Goal: Obtain resource: Obtain resource

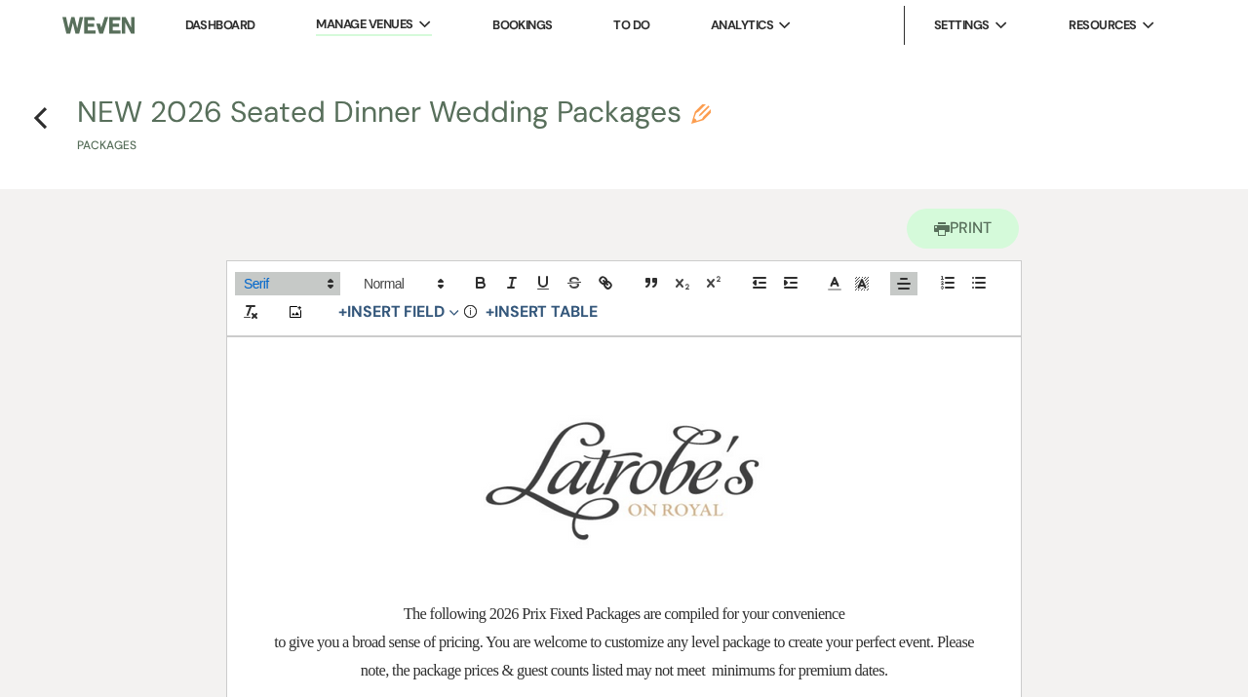
scroll to position [4319, 0]
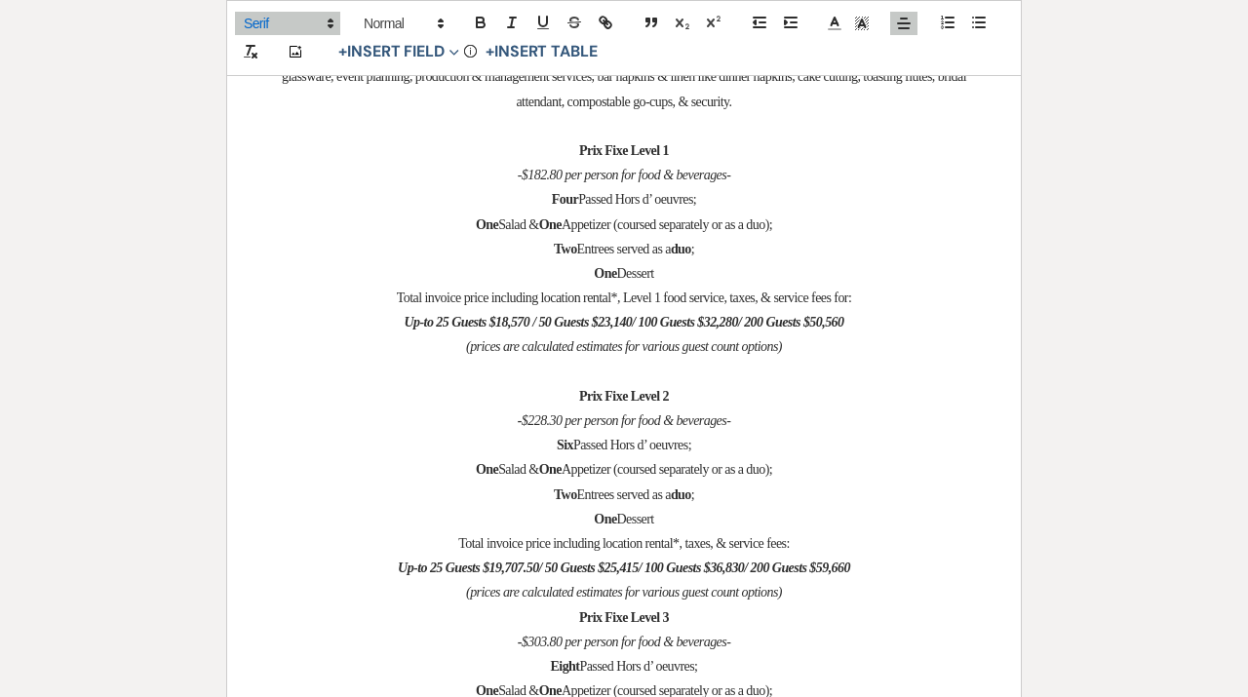
click at [730, 239] on p "Two Entrees served as a duo ;" at bounding box center [624, 249] width 700 height 24
drag, startPoint x: 663, startPoint y: 253, endPoint x: 524, endPoint y: 185, distance: 154.8
copy div "Four Passed Hors d’ oeuvres; One Salad & One Appetizer (coursed separately or a…"
click at [818, 340] on p "(prices are calculated estimates for various guest count options)" at bounding box center [624, 346] width 700 height 24
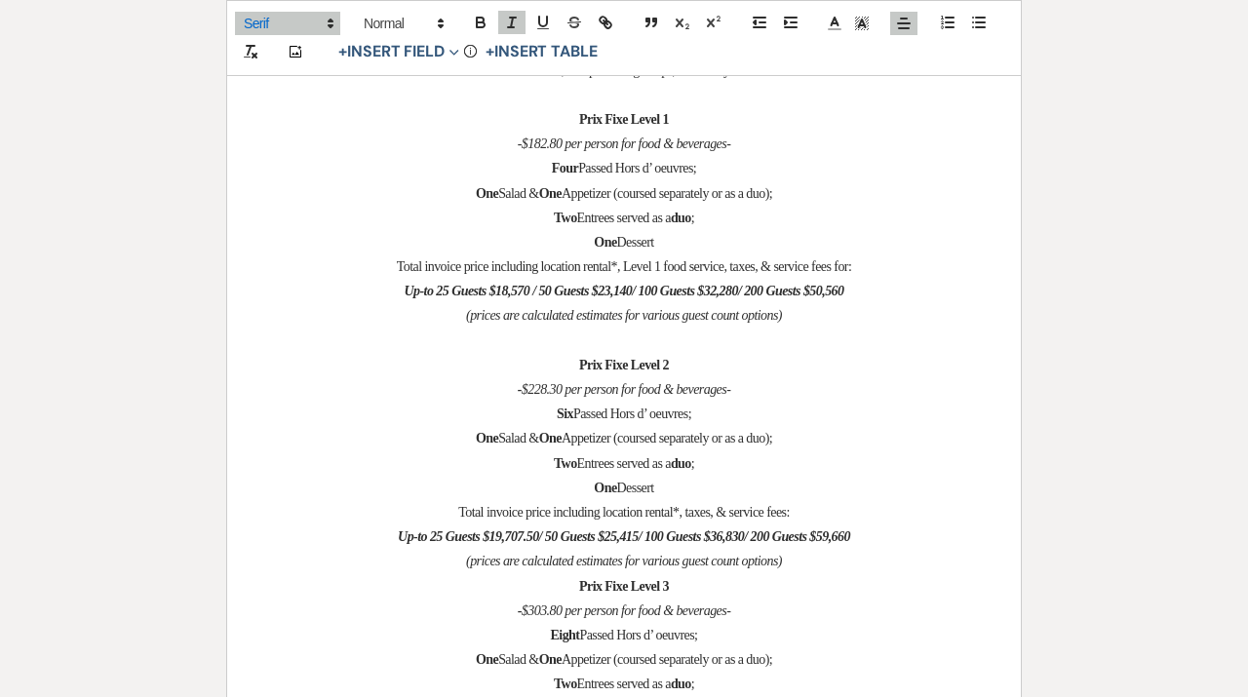
scroll to position [4361, 0]
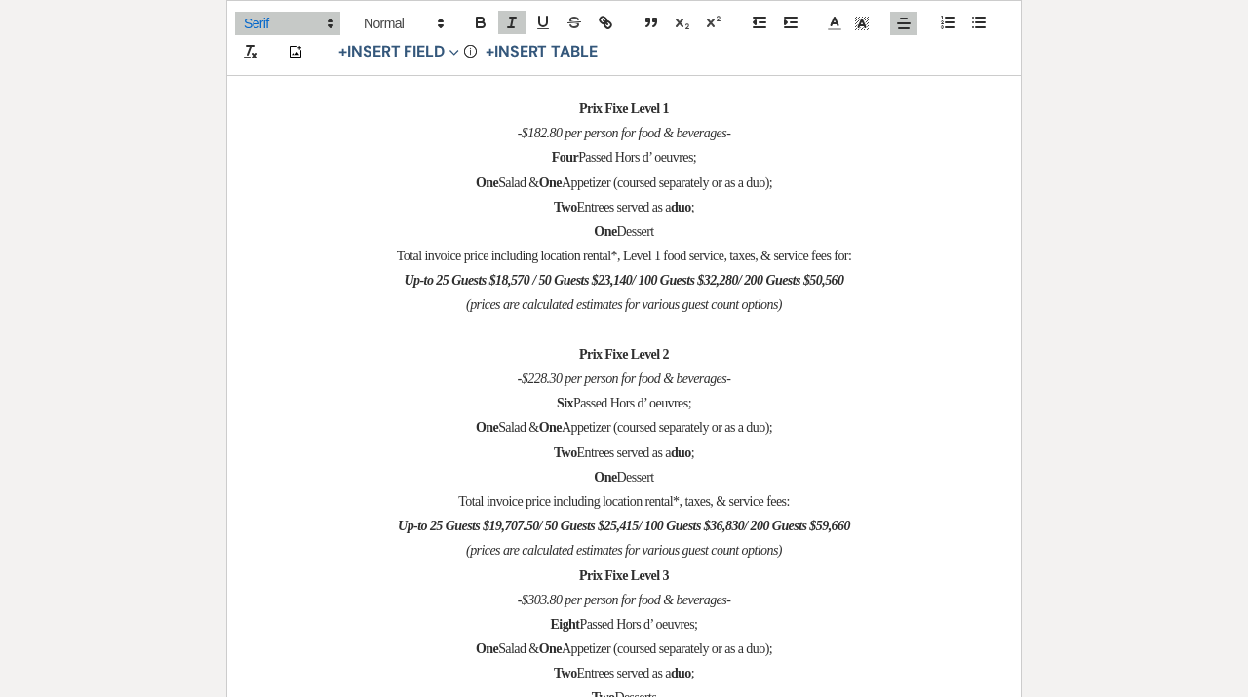
click at [720, 441] on p "Two Entrees served as a duo ;" at bounding box center [624, 453] width 700 height 24
drag, startPoint x: 678, startPoint y: 466, endPoint x: 543, endPoint y: 387, distance: 156.0
copy div "Six Passed Hors d’ oeuvres; One Salad & One Appetizer (coursed separately or as…"
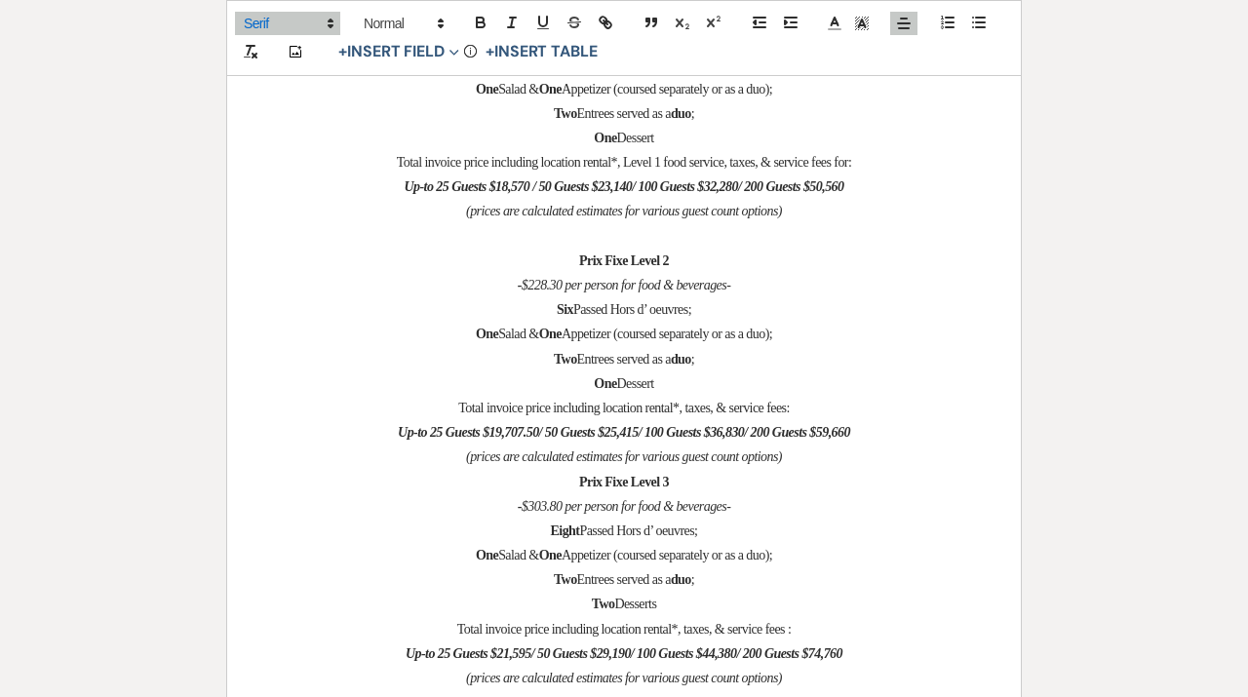
scroll to position [4481, 0]
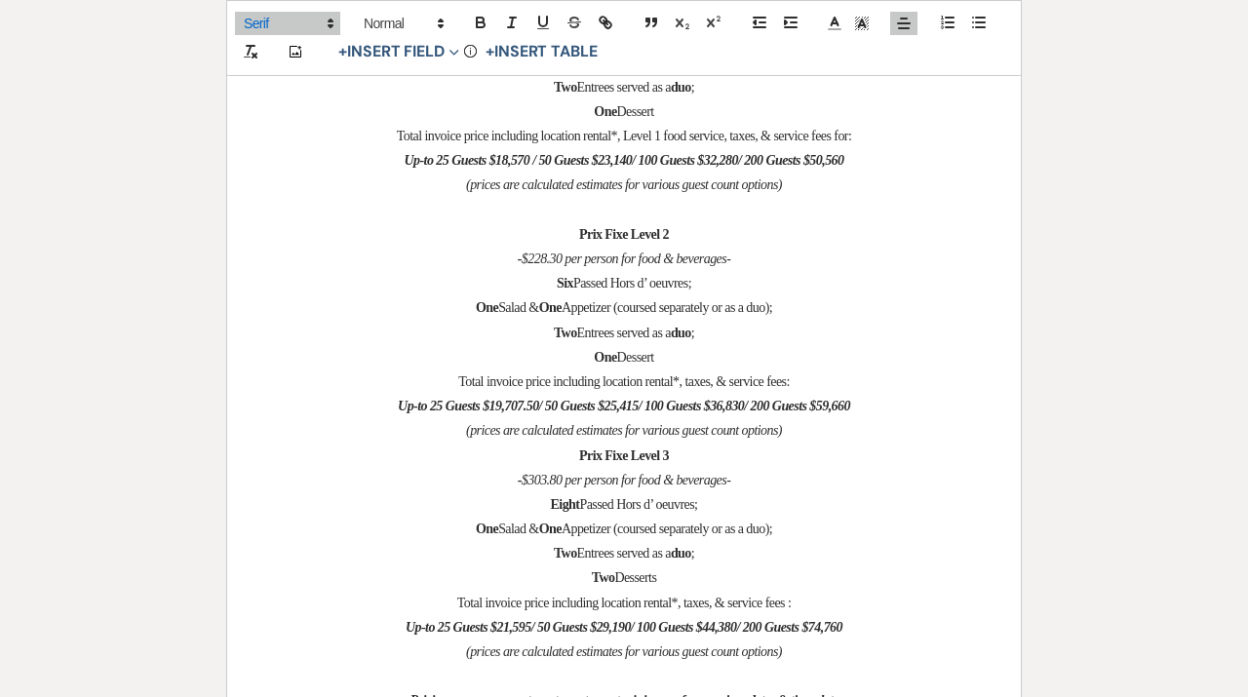
click at [756, 468] on p "- $303.80 per person for food & beverages-" at bounding box center [624, 480] width 700 height 24
drag, startPoint x: 677, startPoint y: 558, endPoint x: 534, endPoint y: 489, distance: 158.3
copy div "Eight Passed Hors d’ oeuvres; One Salad & One Appetizer (coursed separately or …"
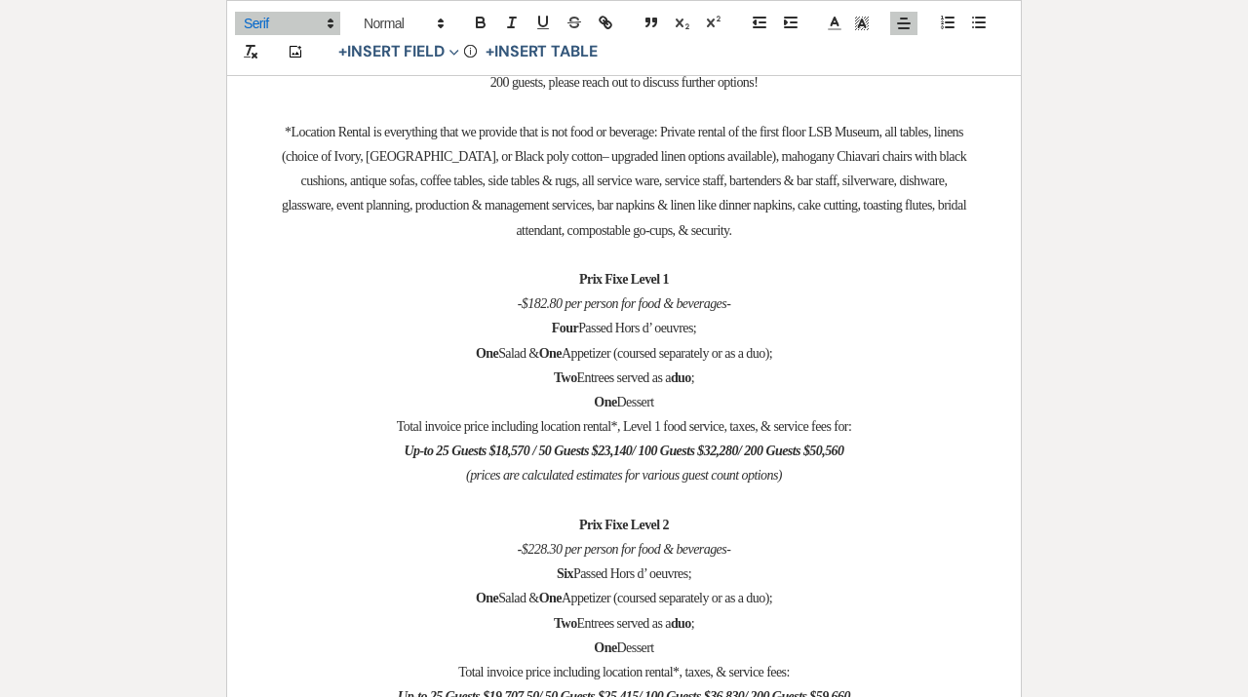
scroll to position [4180, 0]
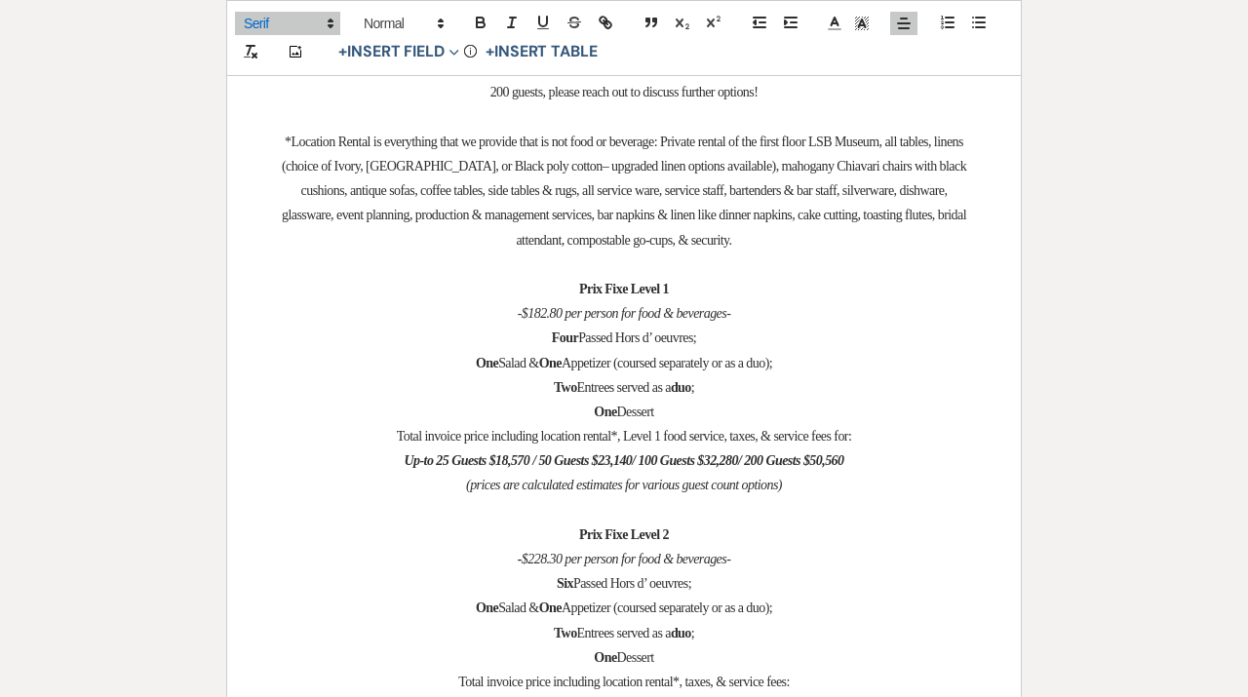
click at [706, 172] on span "*Location Rental is everything that we provide that is not food or beverage: Pr…" at bounding box center [625, 191] width 687 height 113
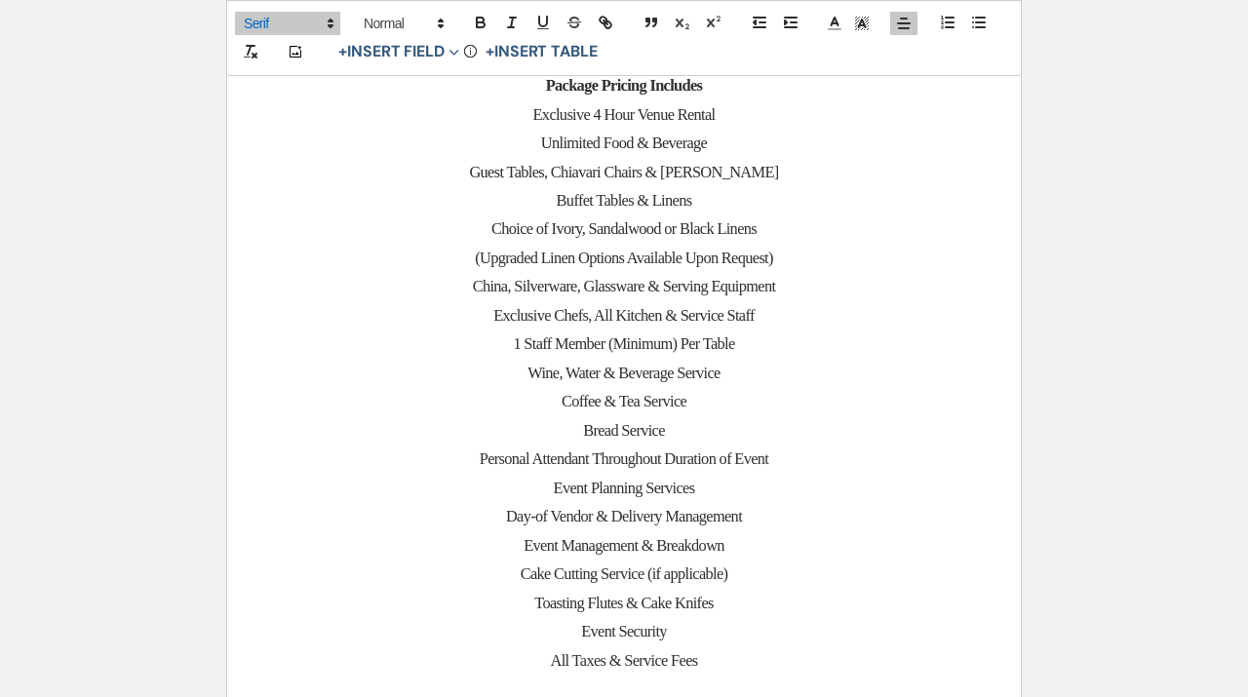
scroll to position [750, 0]
